Goal: Task Accomplishment & Management: Manage account settings

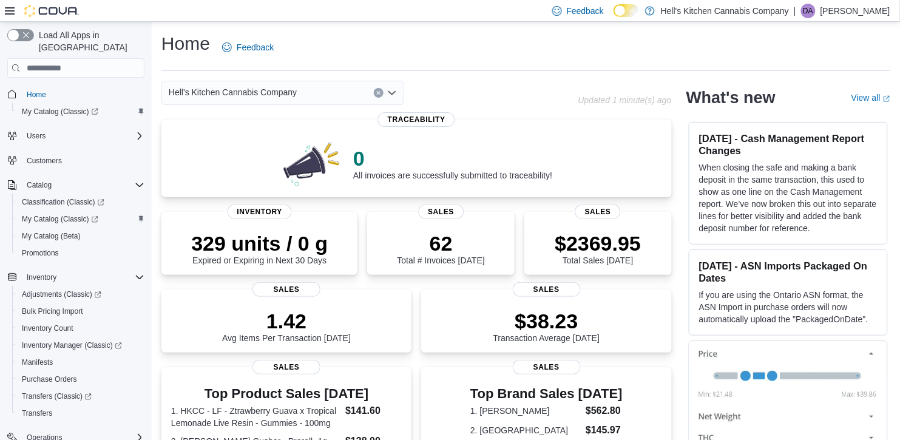
click at [488, 6] on div "Feedback Dark Mode Hell's Kitchen Cannabis Company | DA [PERSON_NAME]" at bounding box center [450, 11] width 900 height 22
click at [421, 4] on div "Feedback Dark Mode Hell's Kitchen Cannabis Company | DA [PERSON_NAME]" at bounding box center [450, 11] width 900 height 22
click at [404, 56] on div "Home Feedback" at bounding box center [525, 48] width 729 height 32
click at [141, 180] on icon "Complex example" at bounding box center [140, 185] width 10 height 10
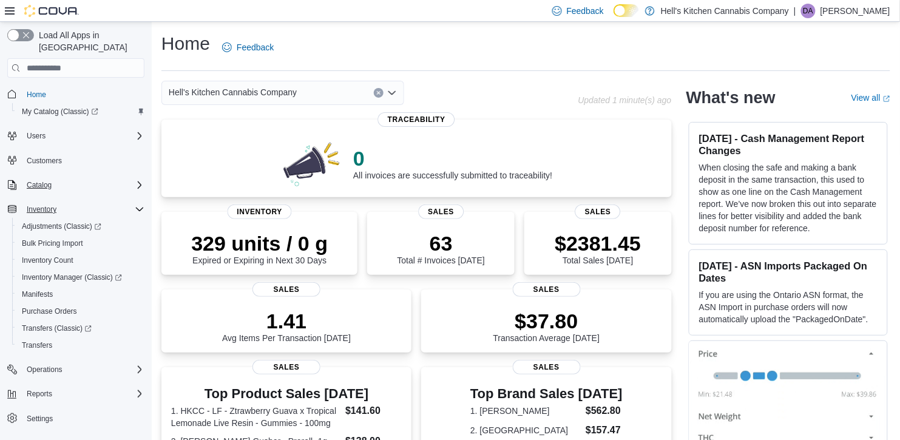
click at [137, 205] on icon "Complex example" at bounding box center [140, 210] width 10 height 10
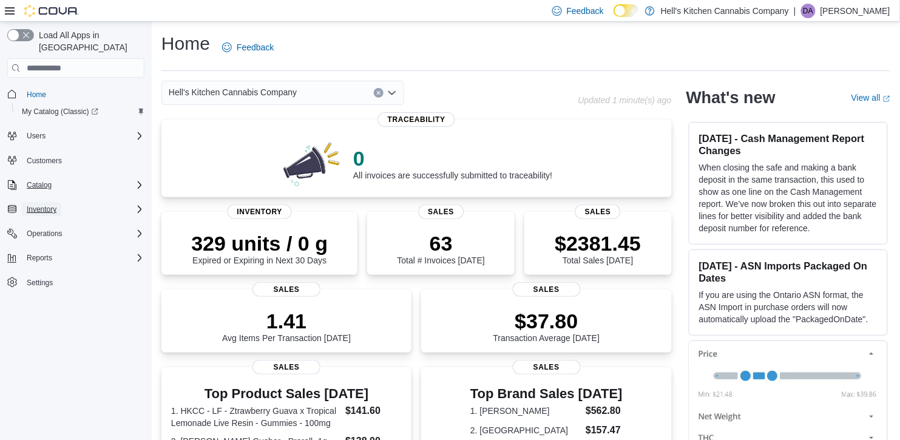
click at [47, 205] on span "Inventory" at bounding box center [42, 210] width 30 height 10
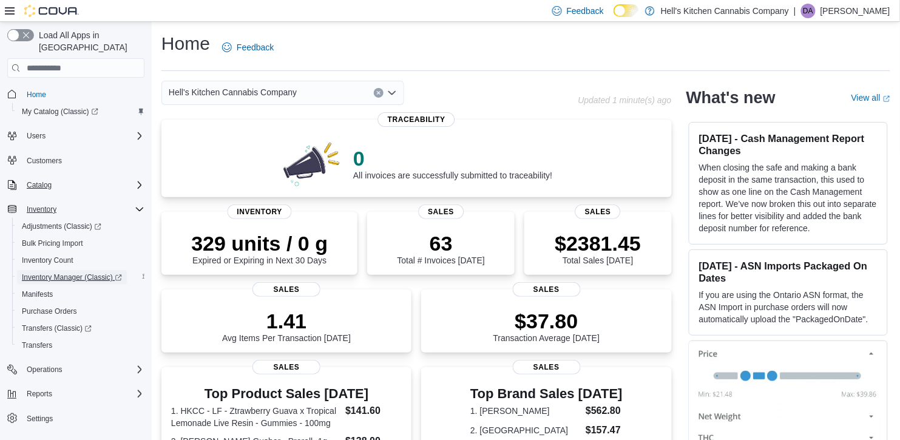
click at [66, 273] on span "Inventory Manager (Classic)" at bounding box center [72, 278] width 100 height 10
click at [137, 180] on icon "Complex example" at bounding box center [140, 185] width 10 height 10
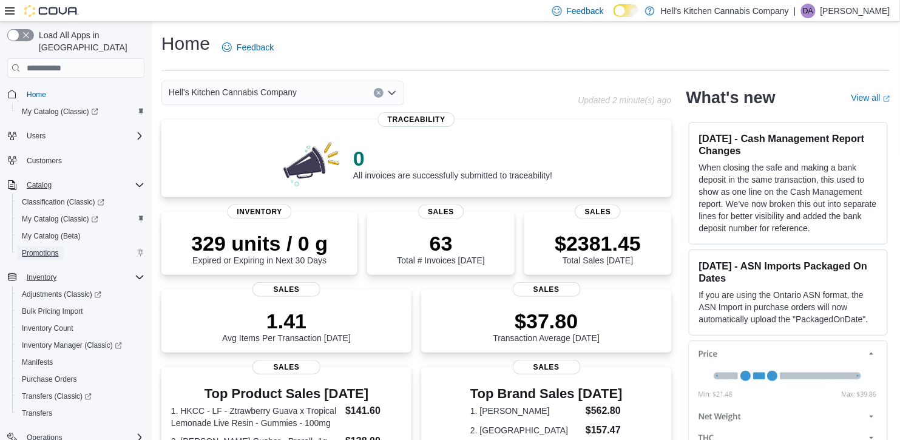
click at [27, 246] on span "Promotions" at bounding box center [40, 253] width 37 height 15
